Goal: Task Accomplishment & Management: Manage account settings

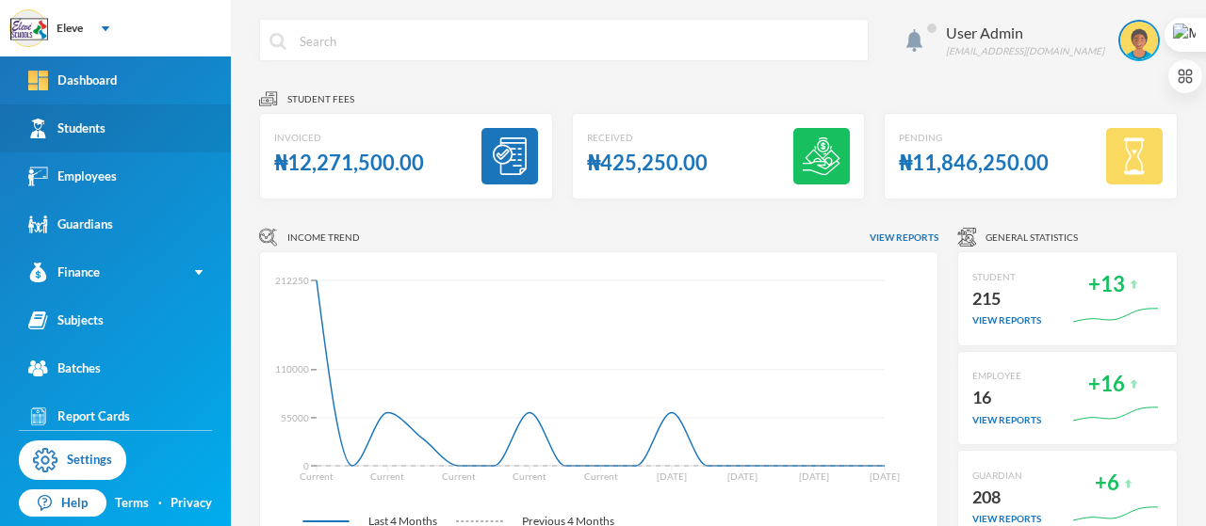
click at [79, 121] on div "Students" at bounding box center [66, 129] width 77 height 20
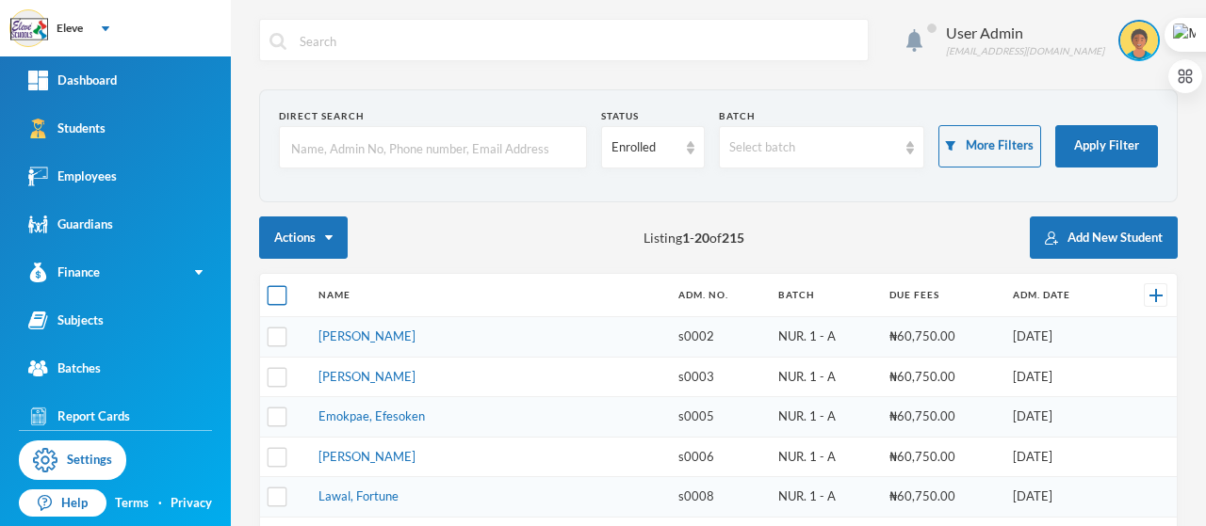
click at [275, 295] on input "checkbox" at bounding box center [277, 296] width 20 height 20
checkbox input "true"
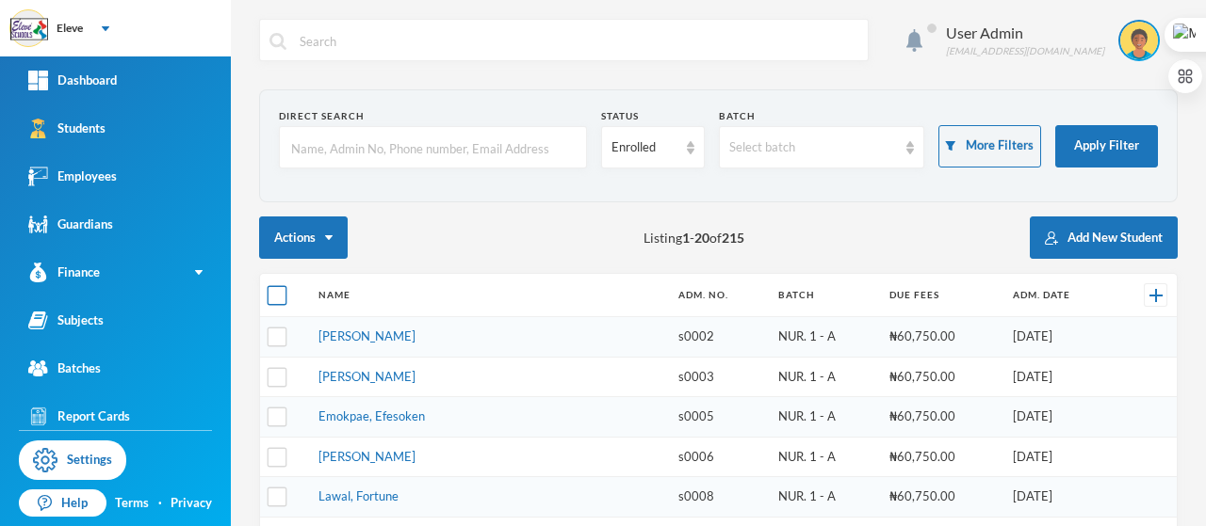
checkbox input "true"
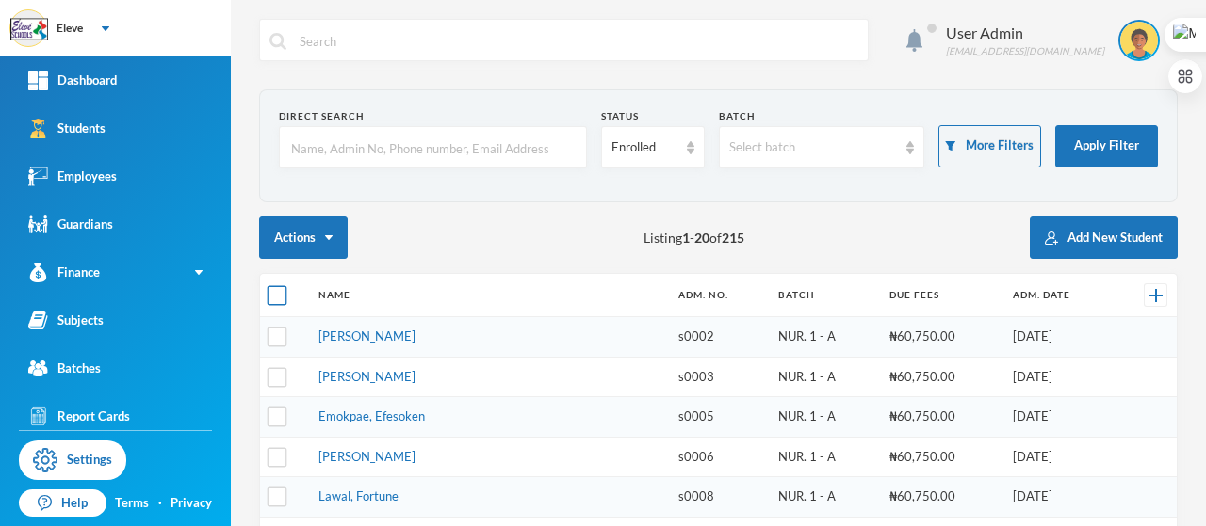
checkbox input "true"
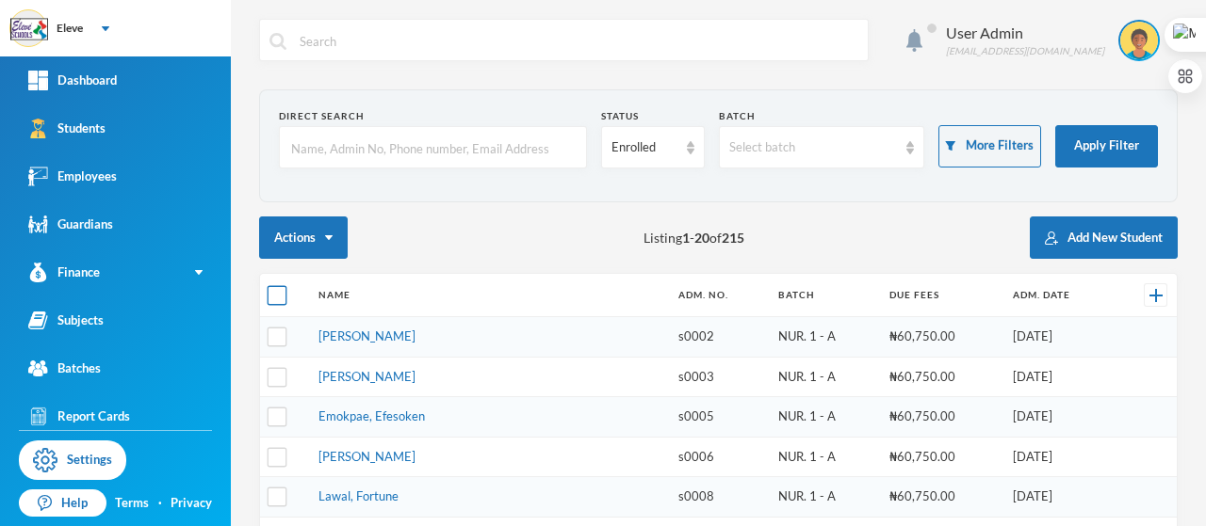
checkbox input "true"
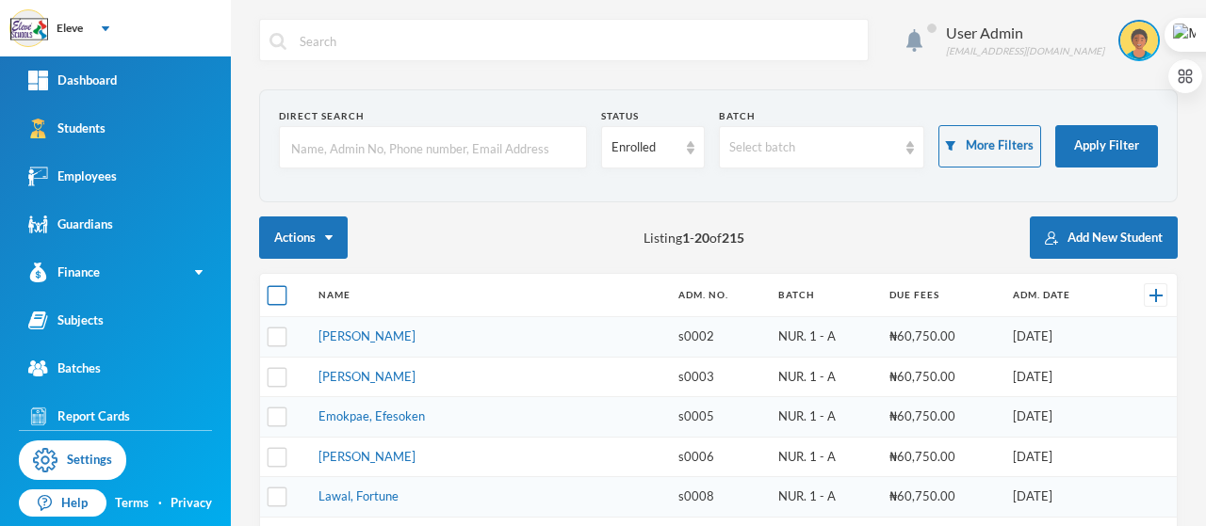
checkbox input "true"
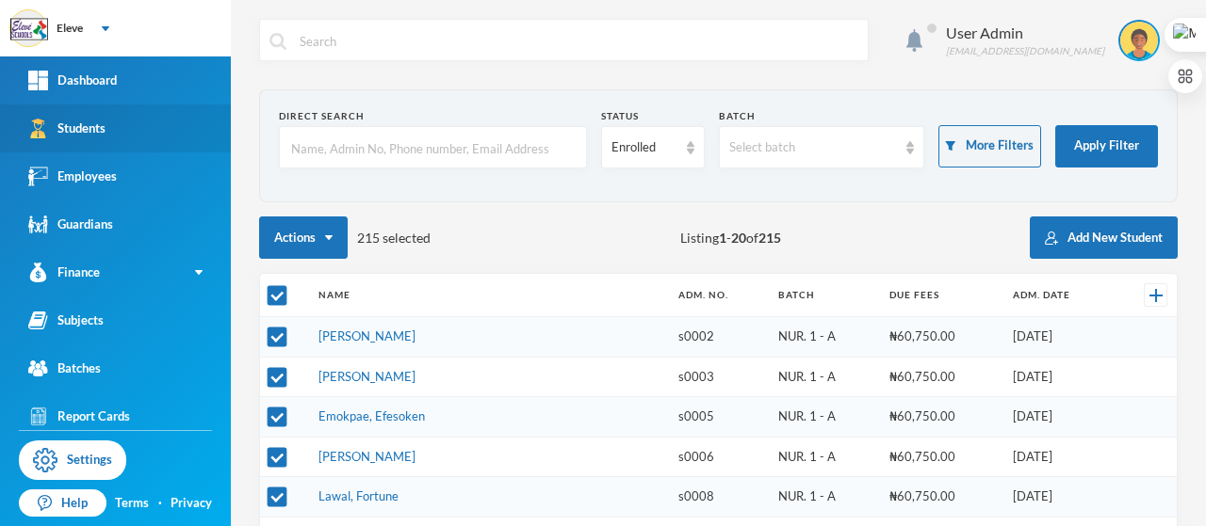
click at [105, 133] on div "Students" at bounding box center [66, 129] width 77 height 20
click at [110, 125] on link "Students" at bounding box center [115, 129] width 231 height 48
click at [130, 132] on link "Students" at bounding box center [115, 129] width 231 height 48
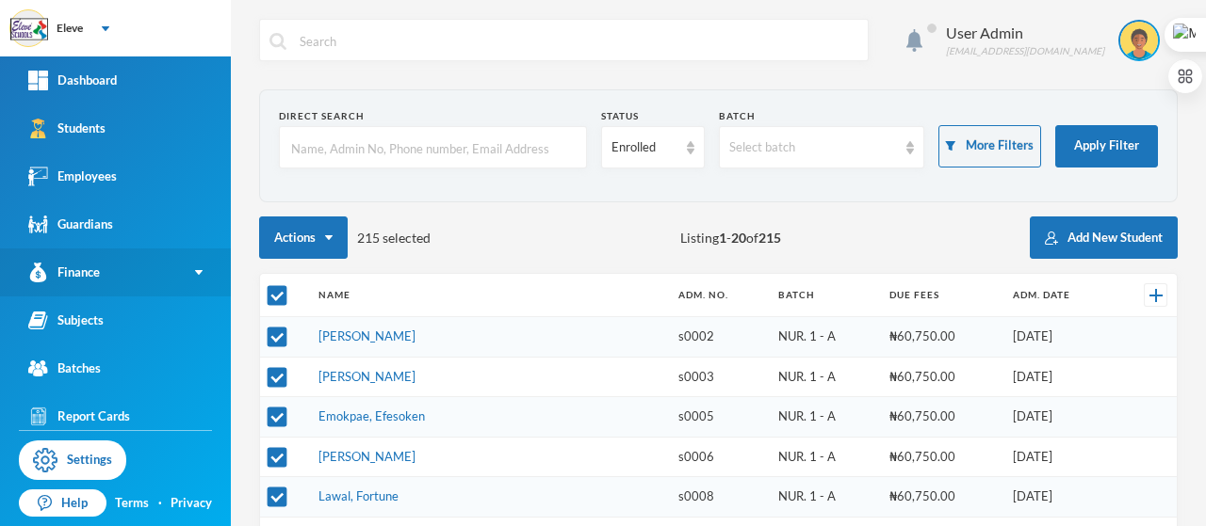
click at [121, 271] on link "Finance" at bounding box center [115, 273] width 231 height 48
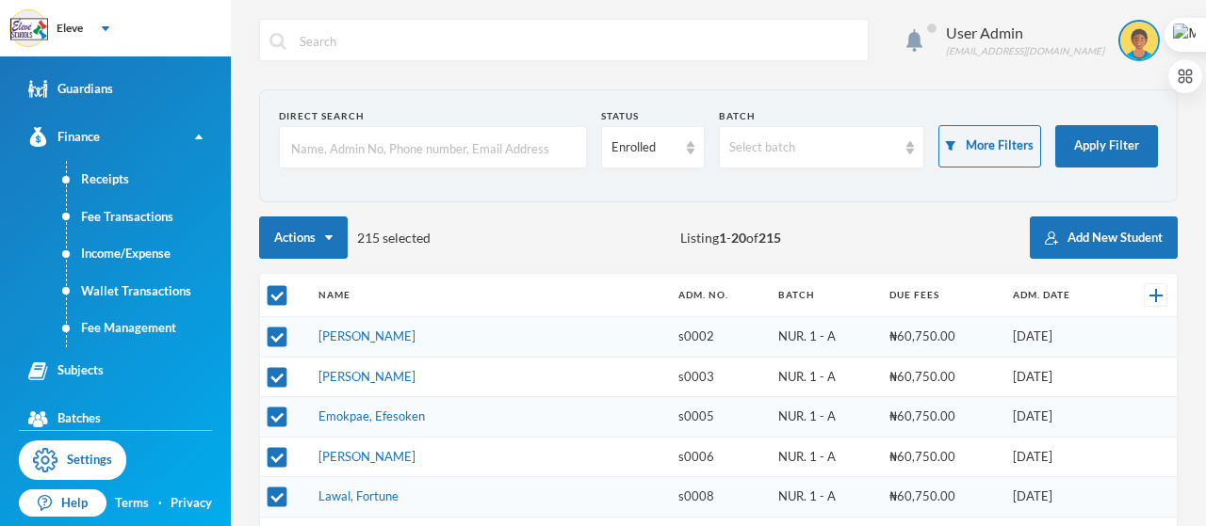
scroll to position [147, 0]
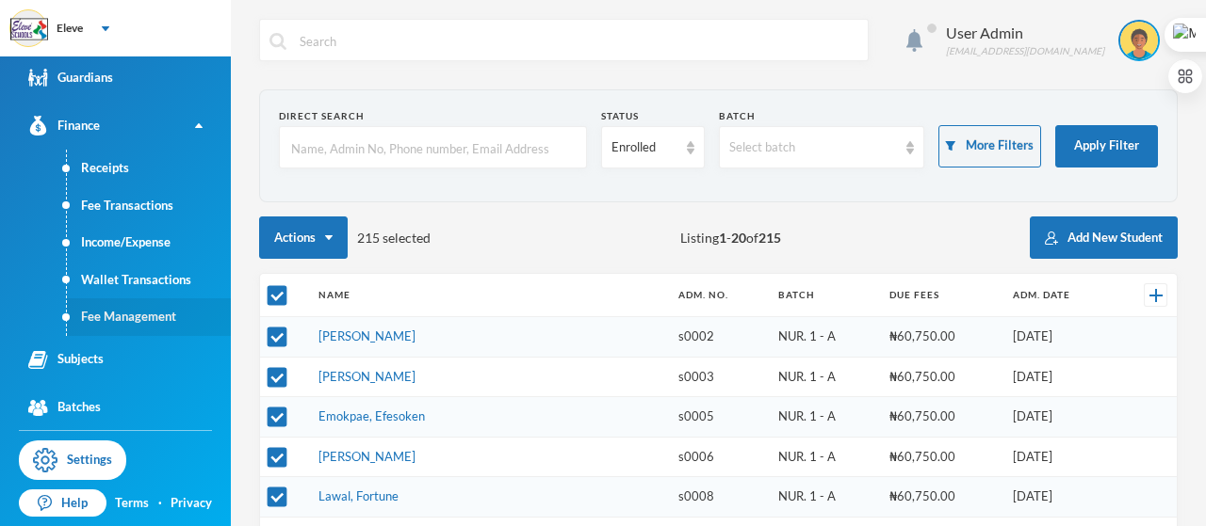
click at [164, 319] on link "Fee Management" at bounding box center [149, 318] width 164 height 38
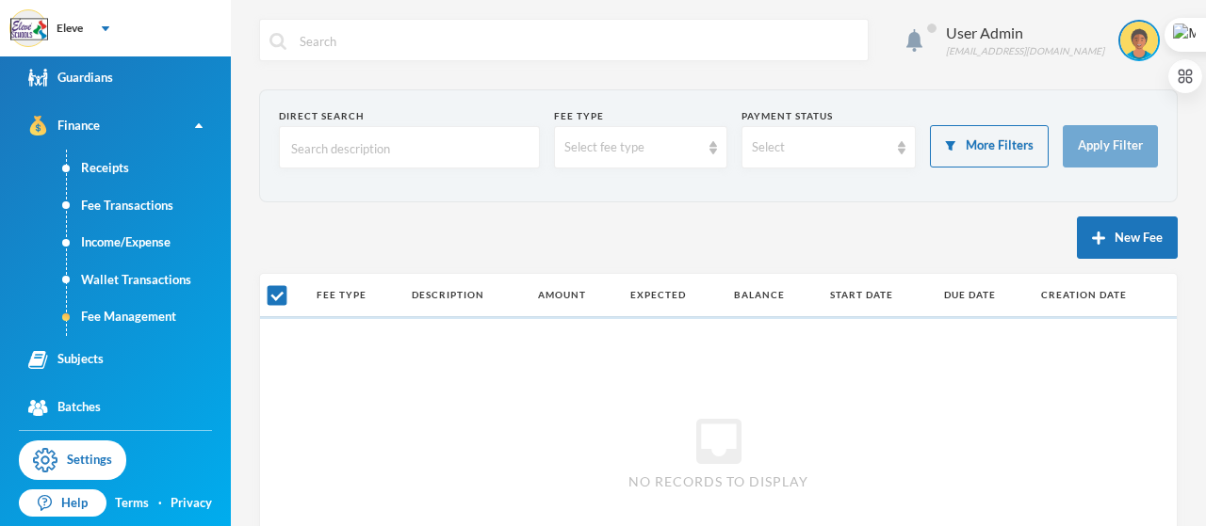
checkbox input "false"
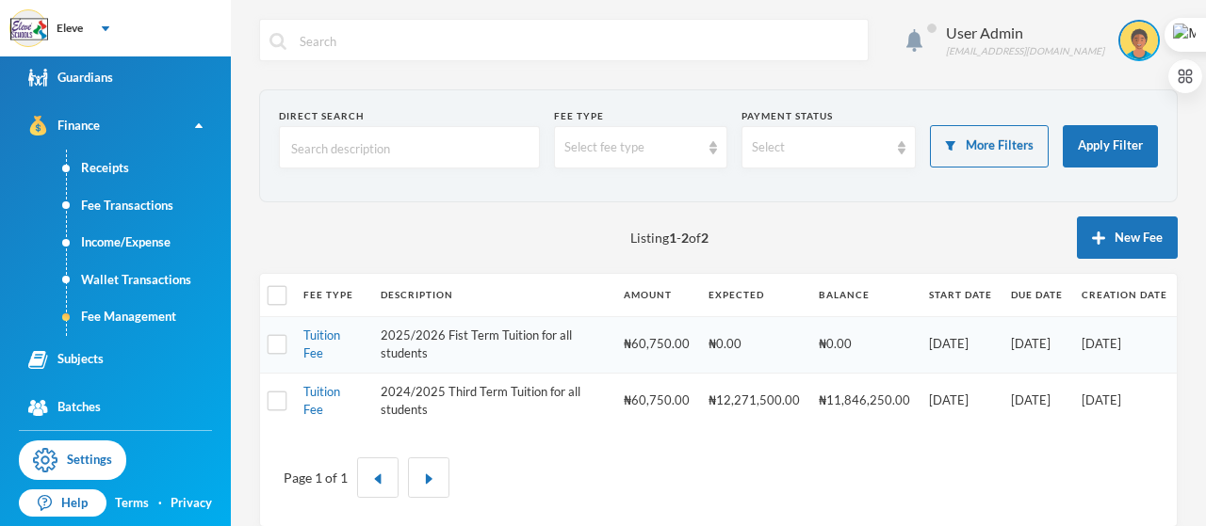
click at [432, 218] on div "Listing 1 - 2 of 2 New Fee" at bounding box center [718, 238] width 918 height 42
